Goal: Information Seeking & Learning: Learn about a topic

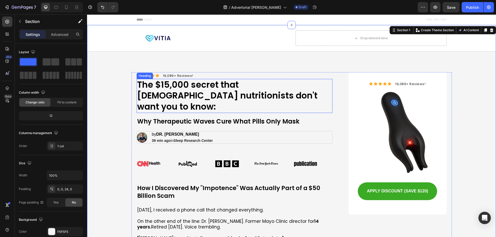
click at [160, 91] on p "The $15,000 secret that [DEMOGRAPHIC_DATA] nutritionists don't want you to know:" at bounding box center [234, 96] width 195 height 33
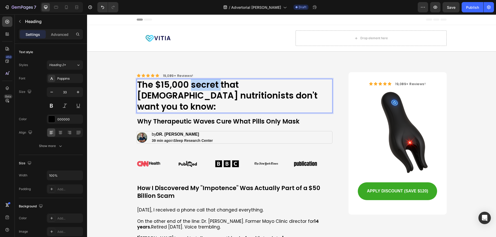
click at [203, 87] on p "The $15,000 secret that [DEMOGRAPHIC_DATA] nutritionists don't want you to know:" at bounding box center [234, 96] width 195 height 33
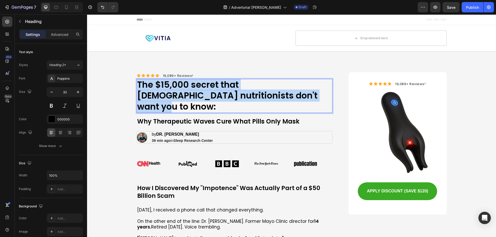
click at [203, 87] on p "The $15,000 secret that [DEMOGRAPHIC_DATA] nutritionists don't want you to know:" at bounding box center [234, 96] width 195 height 33
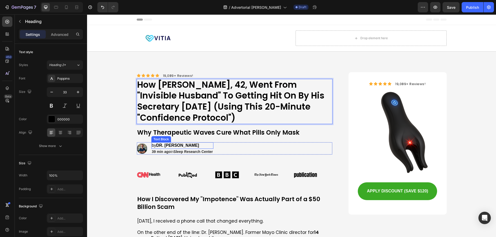
click at [181, 147] on strong "DR. [PERSON_NAME]" at bounding box center [177, 145] width 43 height 4
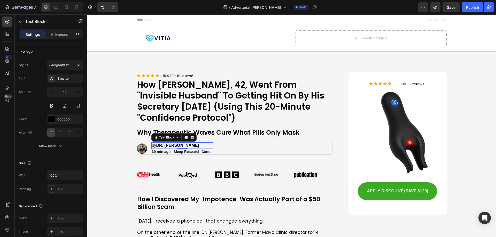
click at [169, 147] on strong "DR. [PERSON_NAME]" at bounding box center [177, 145] width 43 height 4
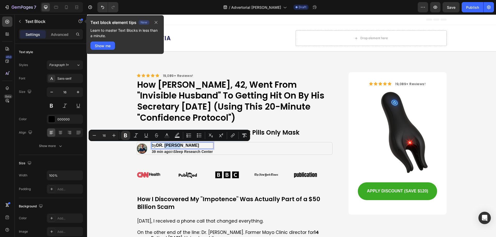
click at [165, 145] on strong "DR. [PERSON_NAME]" at bounding box center [177, 145] width 43 height 4
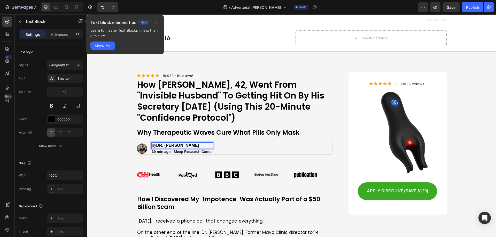
click at [168, 145] on strong "DR. [PERSON_NAME]" at bounding box center [177, 145] width 43 height 4
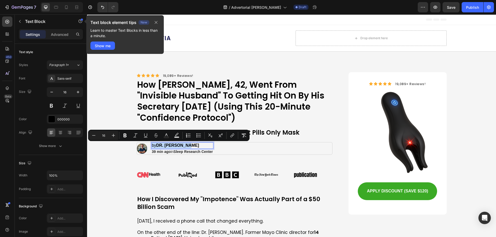
click at [168, 145] on strong "DR. [PERSON_NAME]" at bounding box center [177, 145] width 43 height 4
click at [187, 146] on p "by DR. [PERSON_NAME]" at bounding box center [182, 145] width 61 height 5
drag, startPoint x: 187, startPoint y: 146, endPoint x: 156, endPoint y: 146, distance: 31.8
click at [156, 146] on p "by DR. [PERSON_NAME]" at bounding box center [182, 145] width 61 height 5
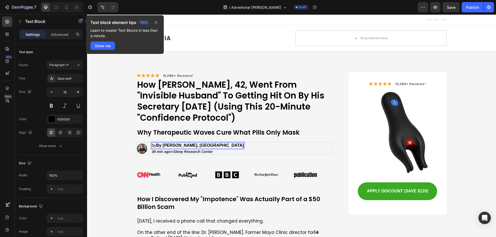
click at [161, 145] on strong "By [PERSON_NAME], [GEOGRAPHIC_DATA]" at bounding box center [200, 145] width 88 height 4
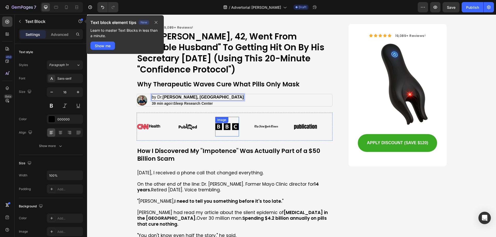
scroll to position [52, 0]
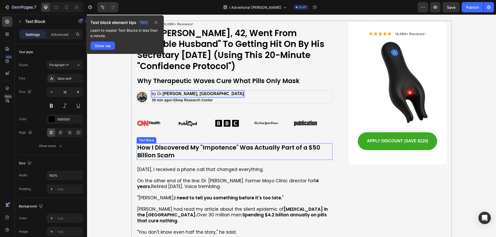
click at [194, 150] on p "How I Discovered My "Impotence" Was Actually Part of a $50 Billion Scam" at bounding box center [234, 151] width 195 height 15
click at [179, 150] on p "How I Discovered My "Impotence" Was Actually Part of a $50 Billion Scam" at bounding box center [234, 151] width 195 height 15
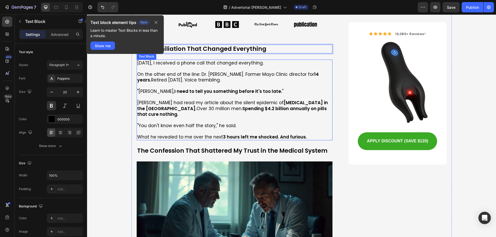
scroll to position [155, 0]
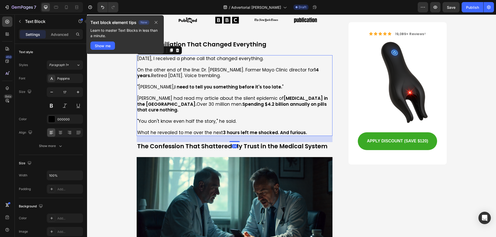
click at [219, 87] on strong "I need to tell you something before it's too late." at bounding box center [228, 87] width 108 height 6
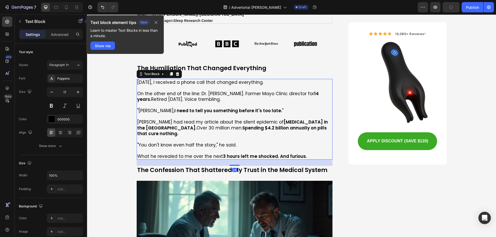
scroll to position [129, 0]
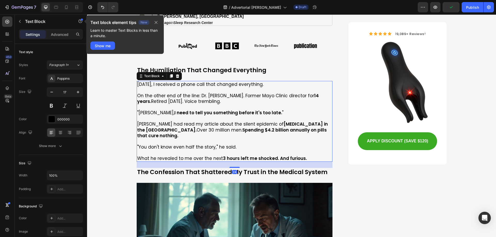
click at [205, 106] on p at bounding box center [234, 107] width 195 height 6
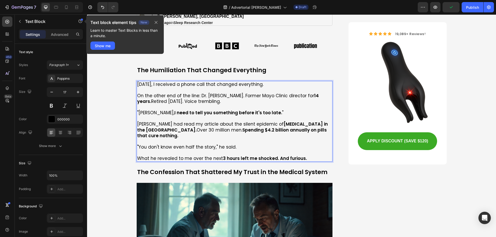
click at [208, 117] on p "Rich Text Editor. Editing area: main" at bounding box center [234, 119] width 195 height 6
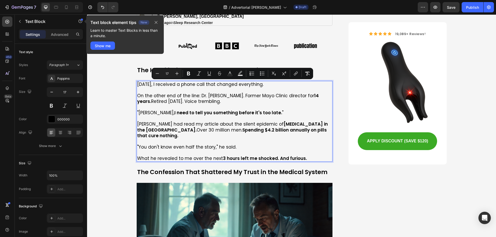
click at [276, 101] on p "On the other end of the line: Dr. [PERSON_NAME]. Former Mayo Clinic director fo…" at bounding box center [234, 98] width 195 height 11
click at [221, 106] on p "Rich Text Editor. Editing area: main" at bounding box center [234, 107] width 195 height 6
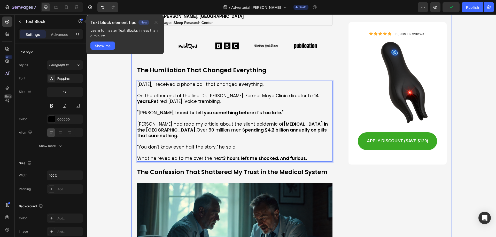
drag, startPoint x: 263, startPoint y: 86, endPoint x: 134, endPoint y: 85, distance: 129.7
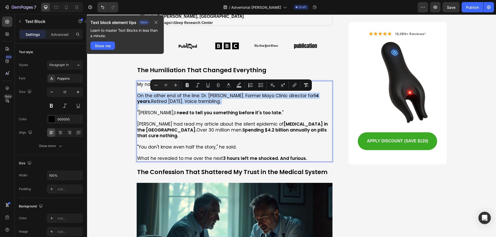
drag, startPoint x: 198, startPoint y: 103, endPoint x: 135, endPoint y: 97, distance: 63.1
click at [137, 97] on div "My name is [PERSON_NAME]. And I need to tell you a story that's going to hurt. …" at bounding box center [235, 121] width 196 height 81
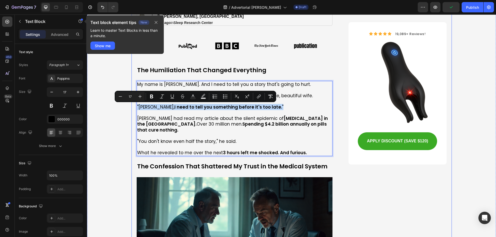
drag, startPoint x: 244, startPoint y: 105, endPoint x: 134, endPoint y: 107, distance: 110.6
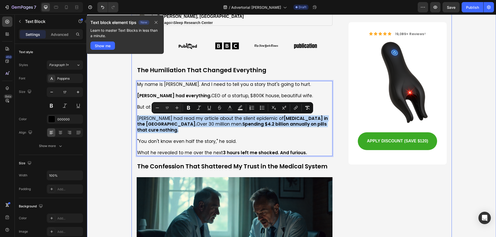
drag, startPoint x: 309, startPoint y: 125, endPoint x: 131, endPoint y: 117, distance: 178.4
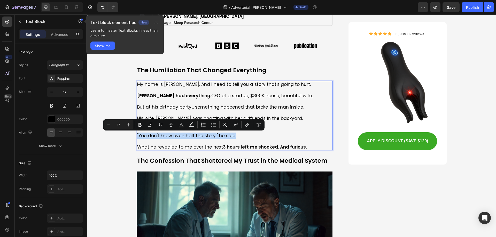
drag, startPoint x: 221, startPoint y: 134, endPoint x: 135, endPoint y: 136, distance: 86.3
click at [137, 136] on div "My name is [PERSON_NAME]. And I need to tell you a story that's going to hurt. …" at bounding box center [235, 115] width 196 height 69
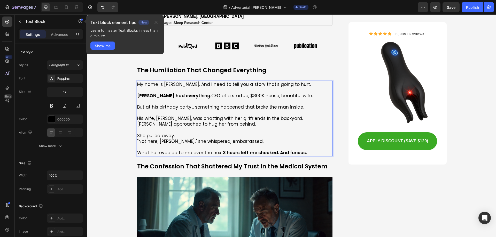
click at [201, 133] on p "Rich Text Editor. Editing area: main" at bounding box center [234, 130] width 195 height 6
click at [199, 138] on p "She pulled away." at bounding box center [234, 136] width 195 height 6
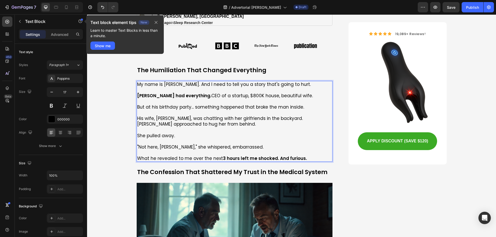
click at [247, 147] on p ""Not here, [PERSON_NAME]," she whispered, embarrassed." at bounding box center [234, 147] width 195 height 6
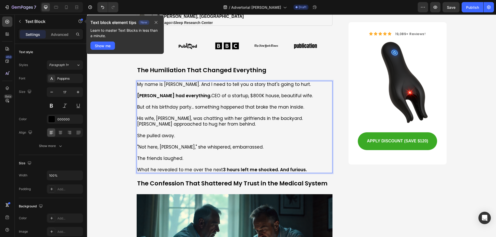
click at [222, 143] on p "Rich Text Editor. Editing area: main" at bounding box center [234, 142] width 195 height 6
click at [212, 132] on p "Rich Text Editor. Editing area: main" at bounding box center [234, 130] width 195 height 6
click at [191, 157] on p "The friends laughed." at bounding box center [234, 159] width 195 height 6
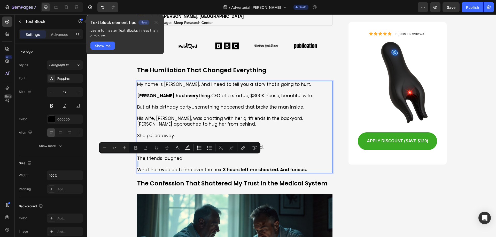
drag, startPoint x: 191, startPoint y: 157, endPoint x: 140, endPoint y: 163, distance: 50.7
click at [140, 163] on div "My name is [PERSON_NAME]. And I need to tell you a story that's going to hurt. …" at bounding box center [235, 127] width 196 height 92
click at [160, 161] on p "The friends laughed." at bounding box center [234, 159] width 195 height 6
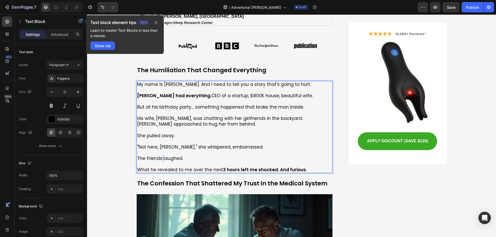
click at [160, 161] on p "The friends laughed." at bounding box center [234, 159] width 195 height 6
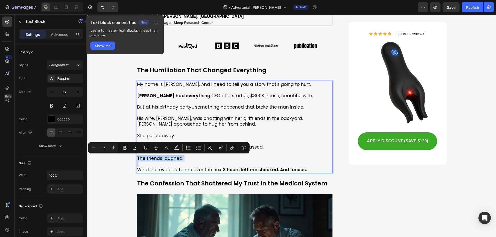
click at [160, 161] on p "The friends laughed." at bounding box center [234, 159] width 195 height 6
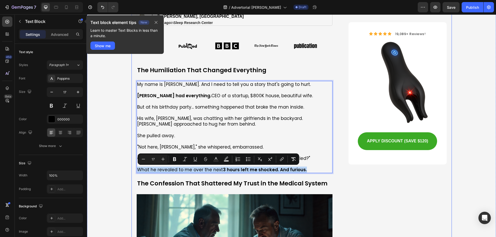
drag, startPoint x: 303, startPoint y: 169, endPoint x: 130, endPoint y: 169, distance: 173.3
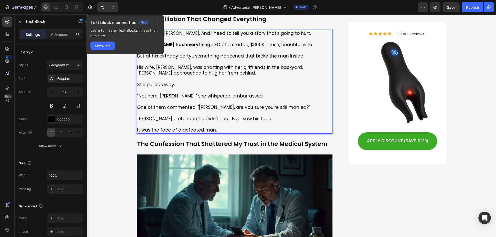
scroll to position [207, 0]
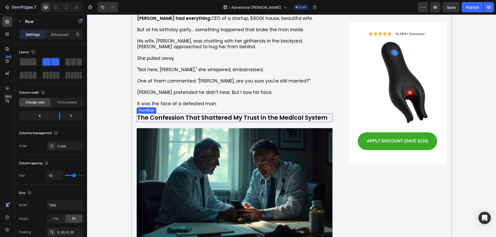
click at [214, 116] on p "The Confession That Shattered My Trust in the Medical System" at bounding box center [234, 118] width 195 height 8
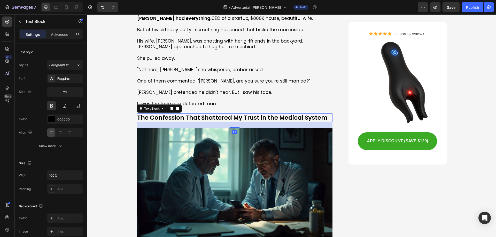
click at [214, 116] on p "The Confession That Shattered My Trust in the Medical System" at bounding box center [234, 118] width 195 height 8
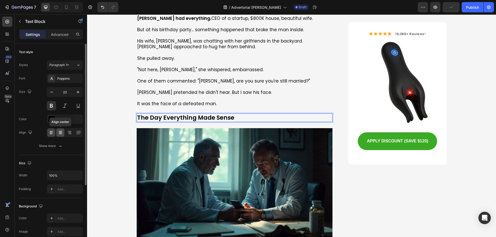
click at [61, 132] on icon at bounding box center [60, 132] width 5 height 5
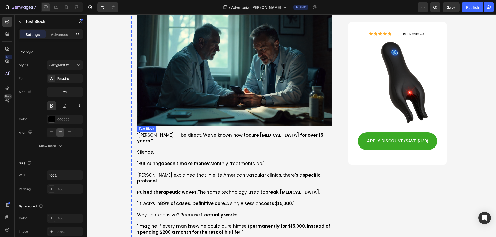
scroll to position [310, 0]
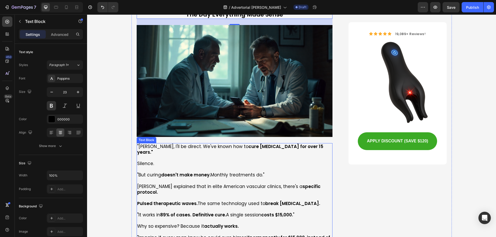
click at [152, 150] on p ""[PERSON_NAME], I'll be direct. We've known how to cure [MEDICAL_DATA] for over…" at bounding box center [234, 149] width 195 height 11
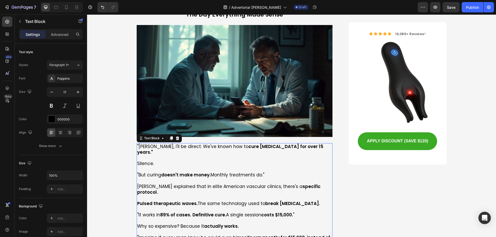
click at [152, 149] on p ""[PERSON_NAME], I'll be direct. We've known how to cure [MEDICAL_DATA] for over…" at bounding box center [234, 149] width 195 height 11
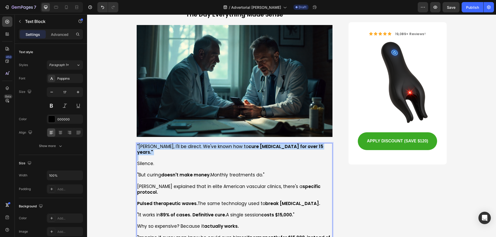
click at [152, 149] on p ""[PERSON_NAME], I'll be direct. We've known how to cure [MEDICAL_DATA] for over…" at bounding box center [234, 149] width 195 height 11
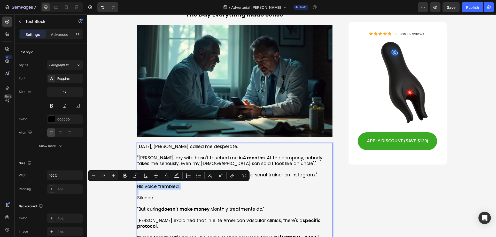
drag, startPoint x: 186, startPoint y: 189, endPoint x: 135, endPoint y: 187, distance: 51.2
click at [137, 187] on div "[DATE], [PERSON_NAME] called me desperate. "[PERSON_NAME], my wife hasn't touch…" at bounding box center [235, 217] width 196 height 149
click at [52, 105] on button at bounding box center [51, 105] width 9 height 9
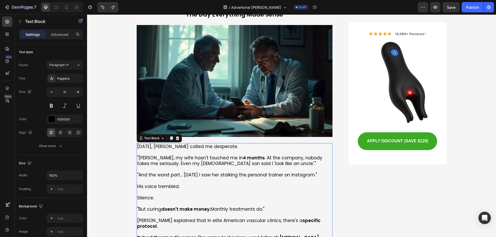
click at [209, 188] on p "His voice trembled." at bounding box center [234, 187] width 195 height 6
drag, startPoint x: 175, startPoint y: 185, endPoint x: 134, endPoint y: 187, distance: 41.3
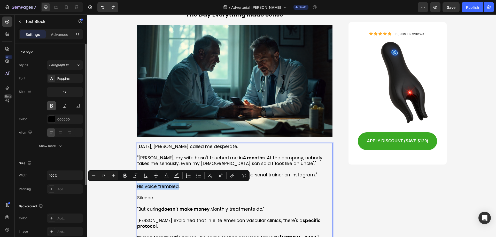
click at [50, 104] on button at bounding box center [51, 105] width 9 height 9
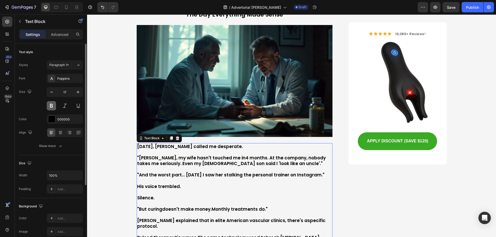
click at [50, 104] on button at bounding box center [51, 105] width 9 height 9
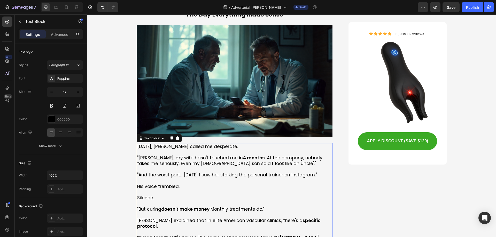
click at [209, 196] on p "Silence." at bounding box center [234, 198] width 195 height 6
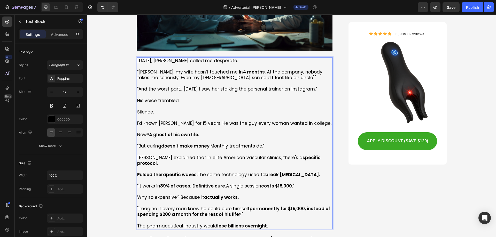
scroll to position [413, 0]
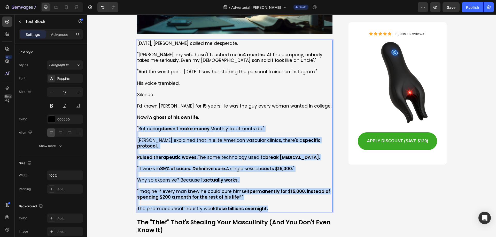
drag, startPoint x: 249, startPoint y: 202, endPoint x: 136, endPoint y: 127, distance: 135.3
click at [137, 127] on div "[DATE], [PERSON_NAME] called me desperate. "[PERSON_NAME], my wife hasn't touch…" at bounding box center [235, 126] width 196 height 172
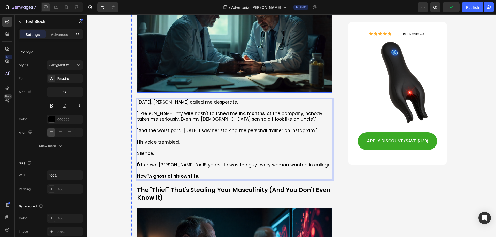
scroll to position [362, 0]
